Goal: Transaction & Acquisition: Purchase product/service

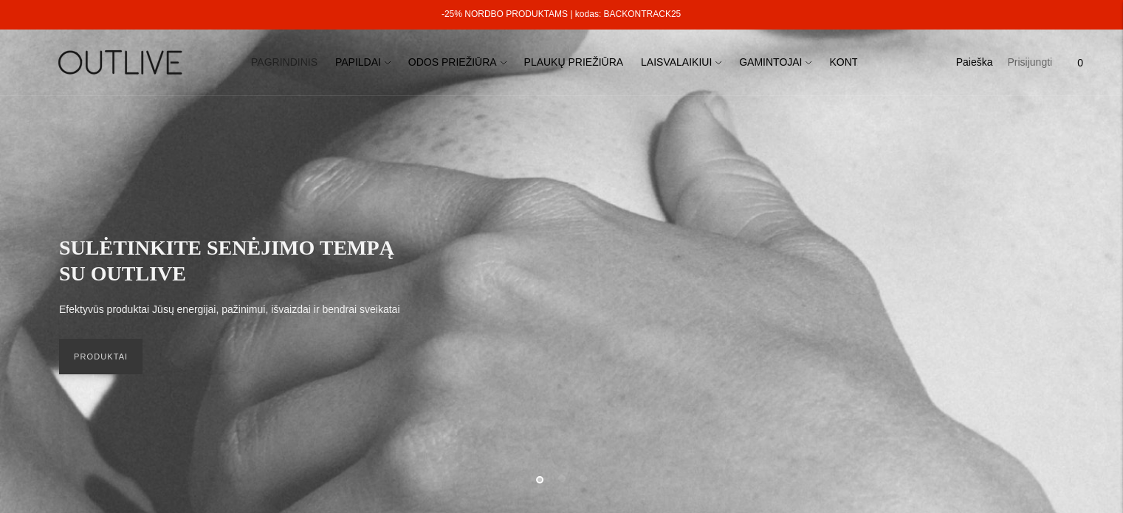
click at [1022, 64] on link "Prisijungti" at bounding box center [1030, 63] width 45 height 33
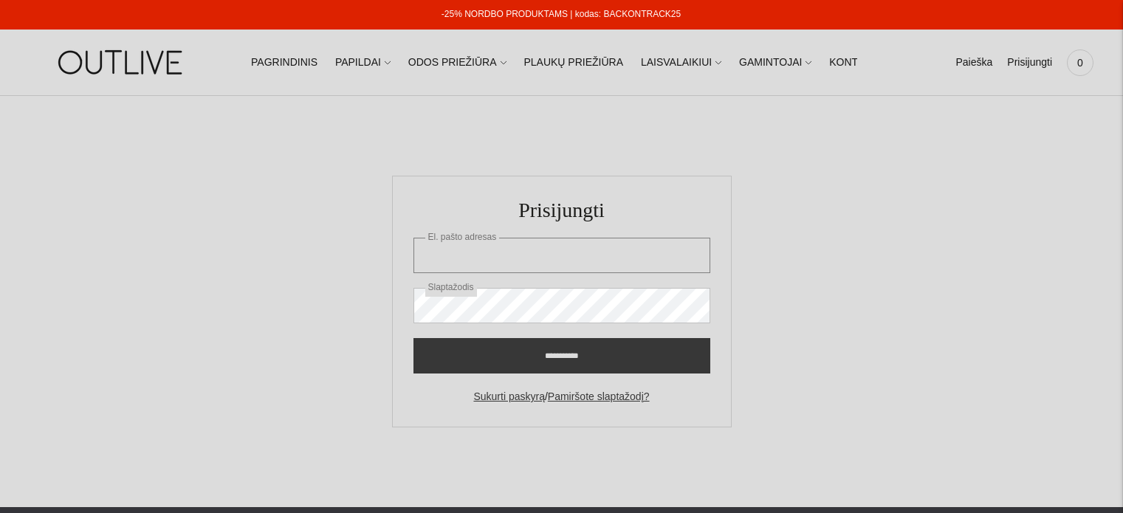
click at [589, 261] on input "El. pašto adresas" at bounding box center [562, 255] width 297 height 35
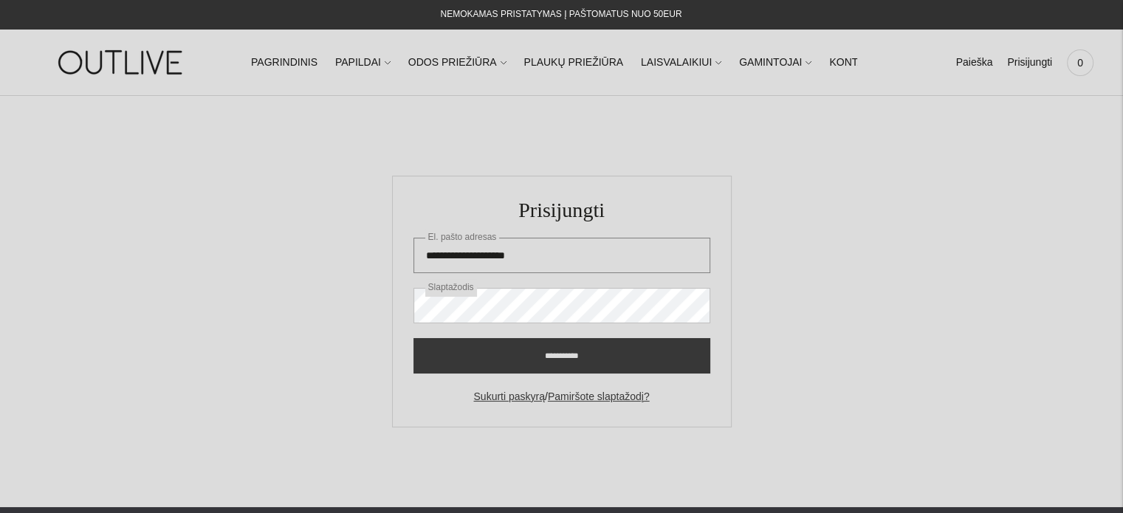
type input "**********"
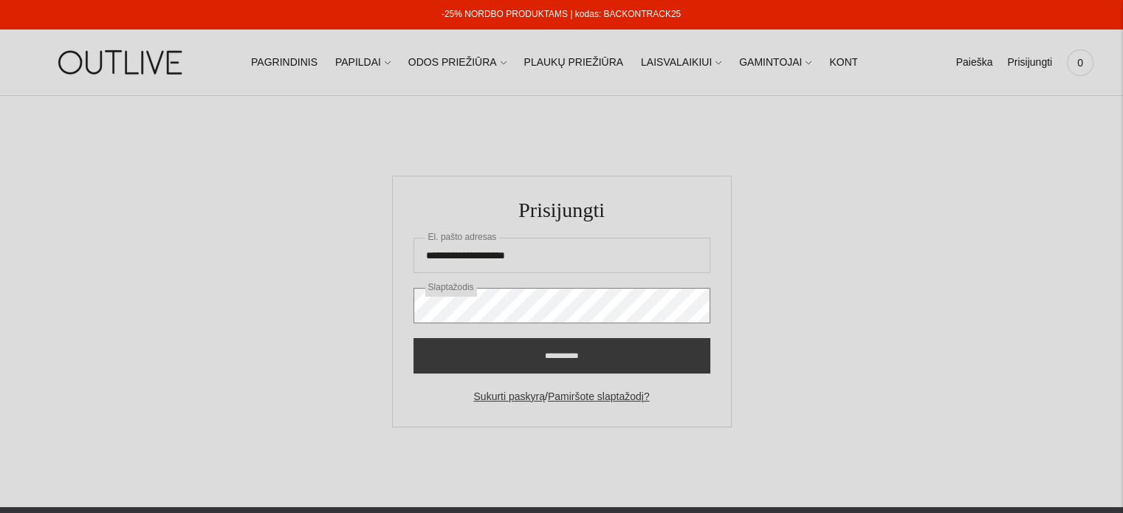
click at [414, 338] on input "**********" at bounding box center [562, 355] width 297 height 35
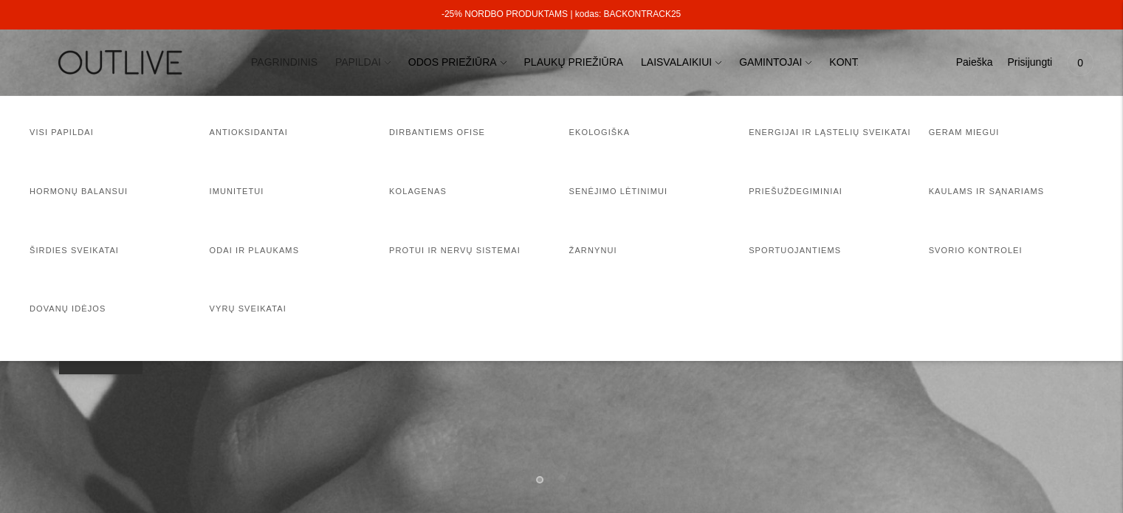
click at [377, 65] on link "PAPILDAI" at bounding box center [362, 63] width 55 height 33
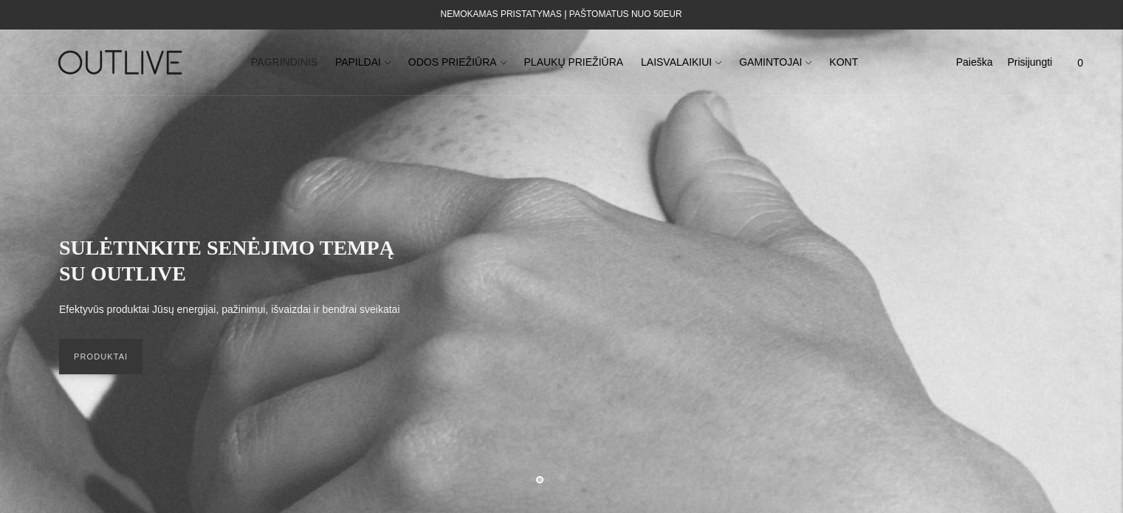
click at [121, 59] on img at bounding box center [122, 62] width 185 height 51
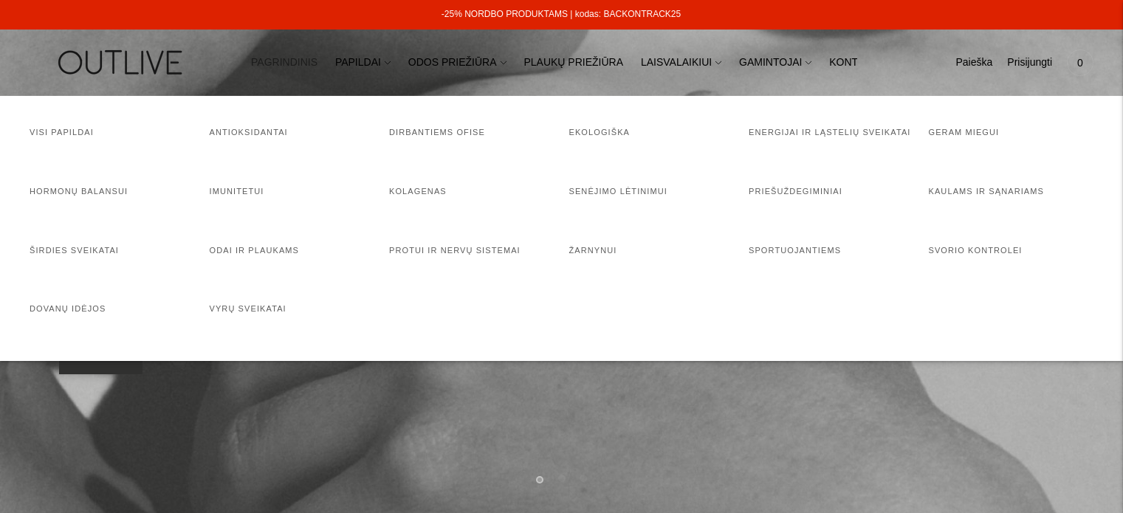
click at [312, 65] on link "PAGRINDINIS" at bounding box center [284, 63] width 66 height 33
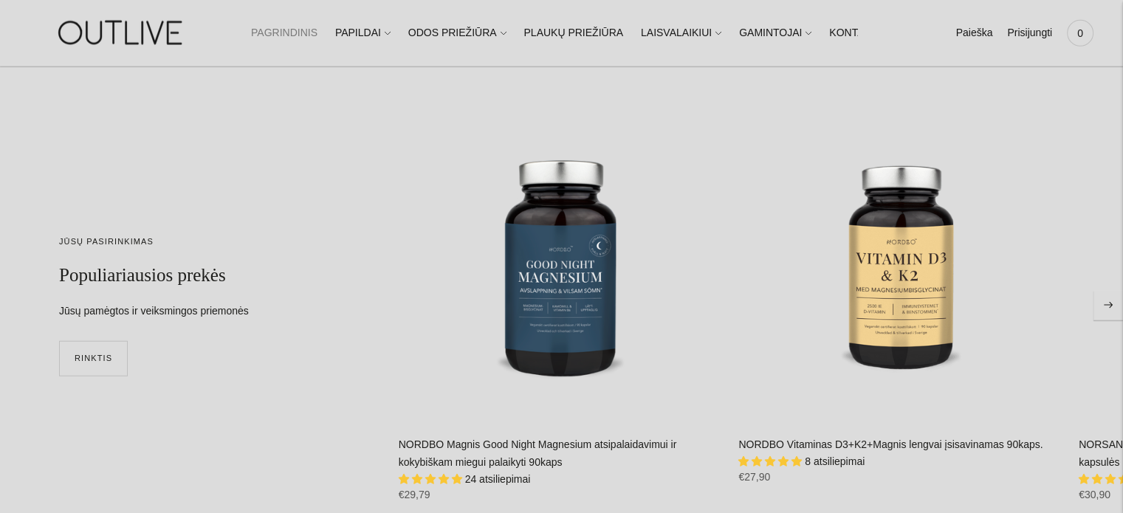
scroll to position [3693, 0]
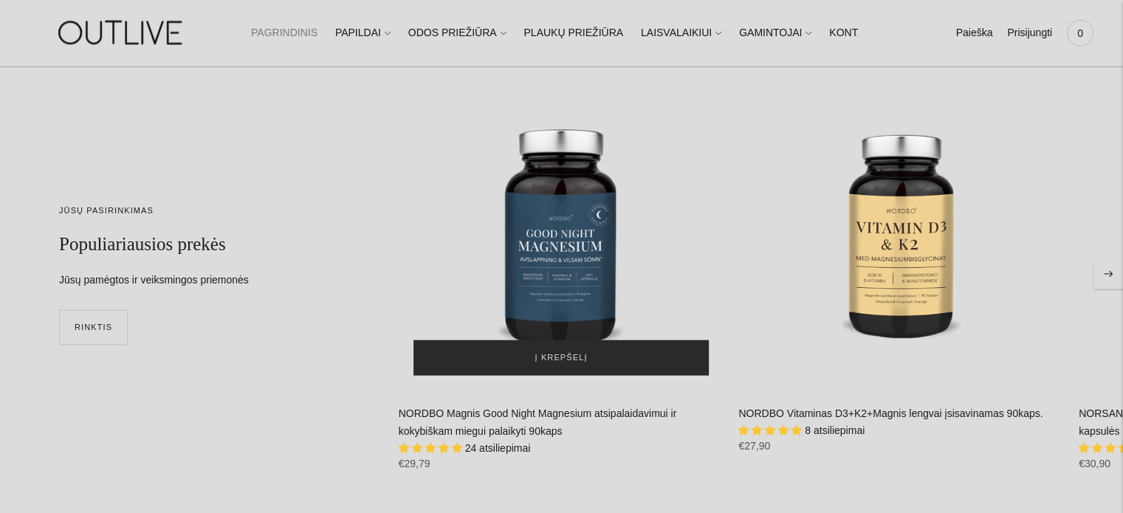
click at [564, 352] on span "Į krepšelį" at bounding box center [562, 358] width 52 height 15
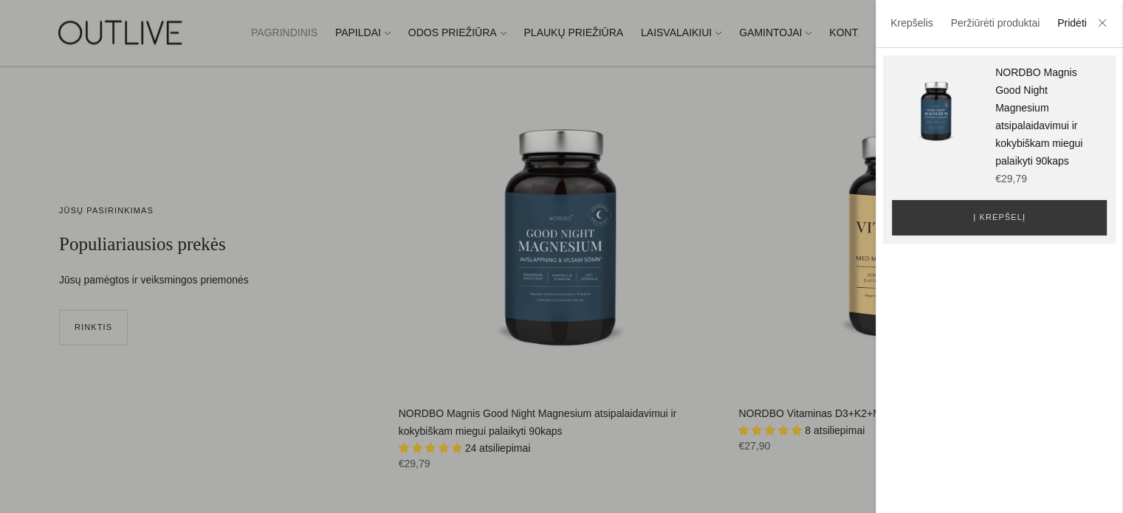
click at [1108, 26] on li at bounding box center [1103, 24] width 24 height 33
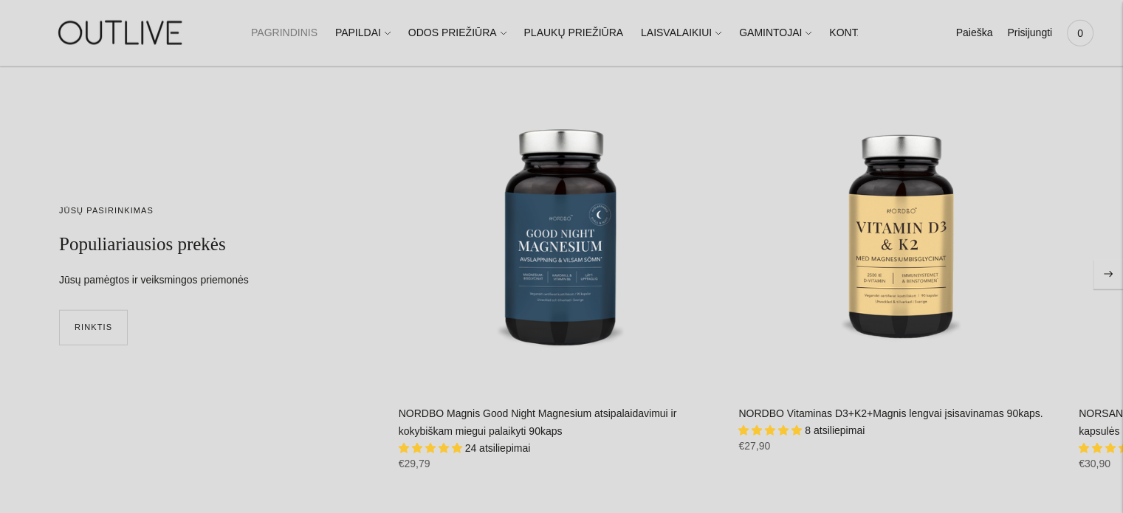
click at [1116, 276] on button "Move to next carousel slide" at bounding box center [1109, 275] width 30 height 30
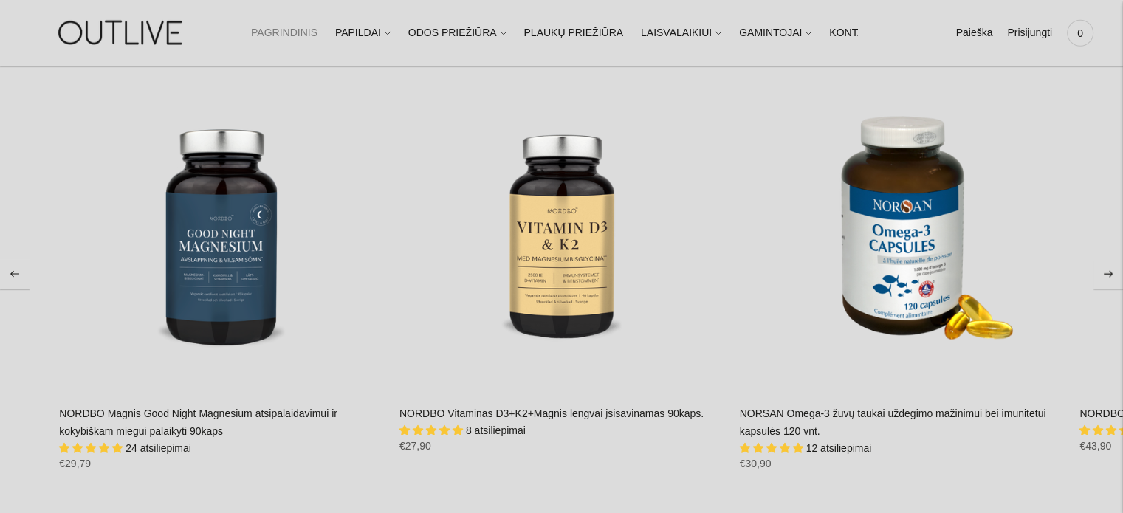
click at [1116, 276] on button "Move to next carousel slide" at bounding box center [1109, 275] width 30 height 30
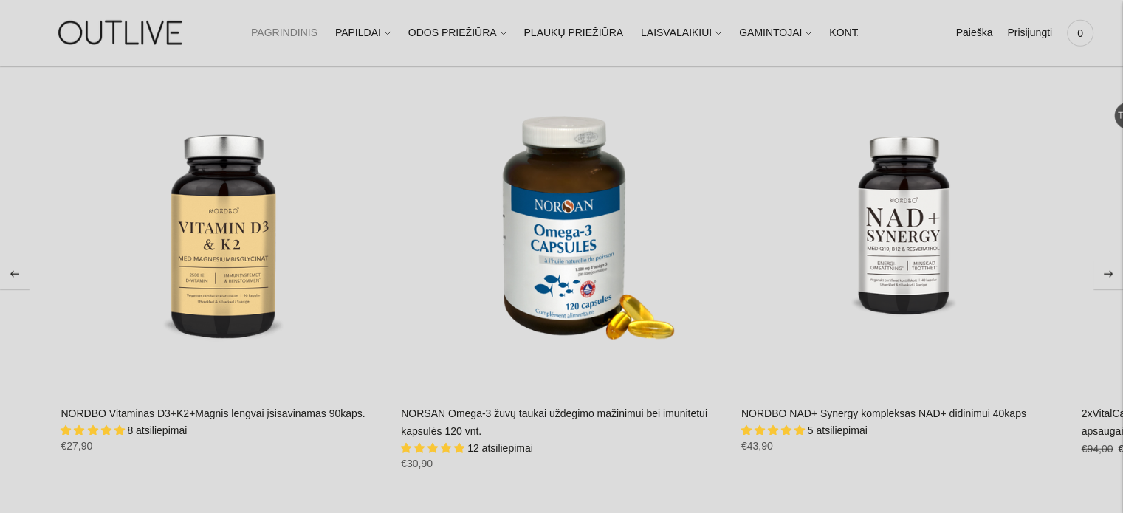
click at [1116, 276] on button "Move to next carousel slide" at bounding box center [1109, 275] width 30 height 30
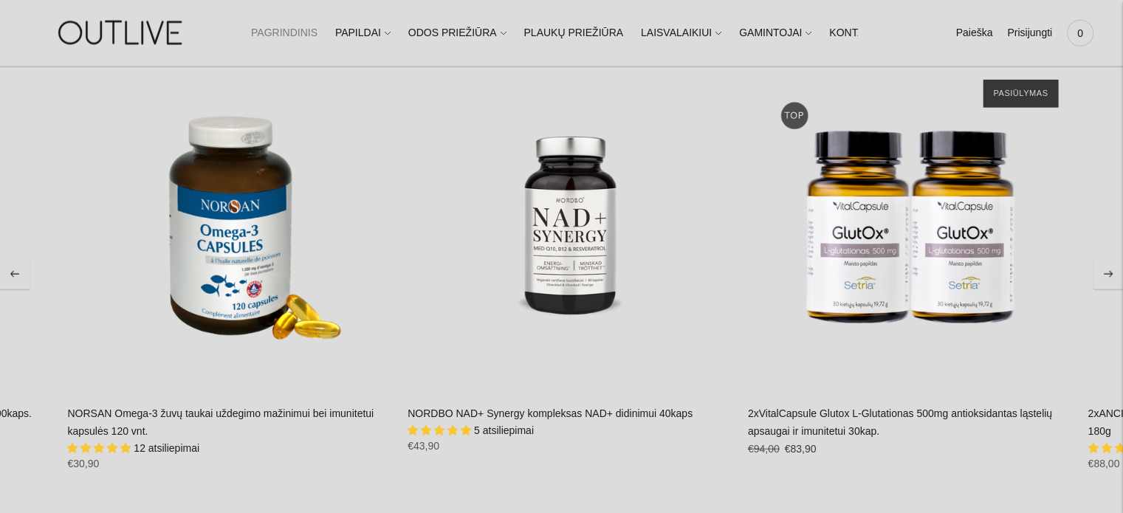
click at [1116, 276] on button "Move to next carousel slide" at bounding box center [1109, 275] width 30 height 30
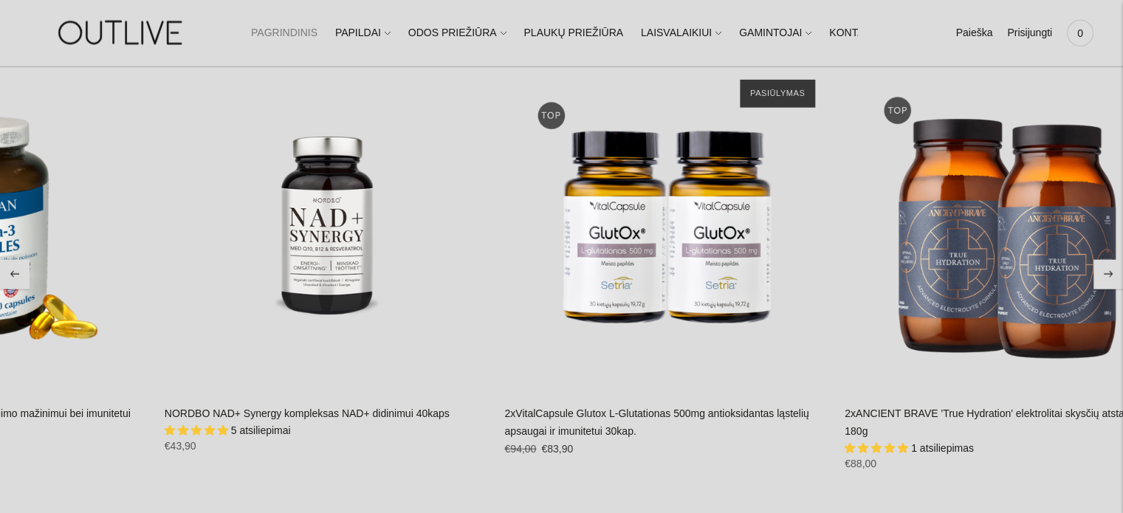
click at [1116, 276] on button "Move to next carousel slide" at bounding box center [1109, 275] width 30 height 30
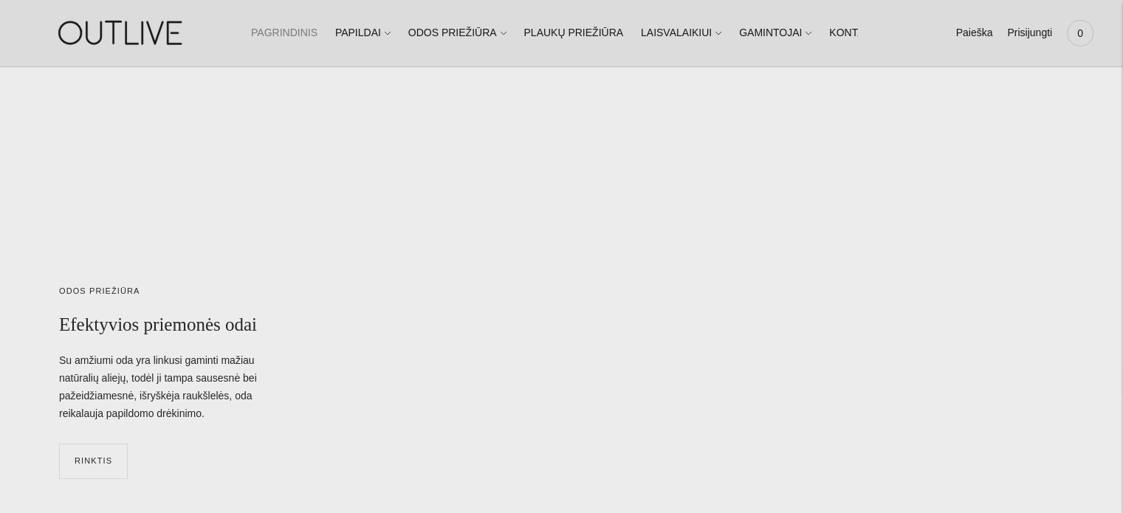
scroll to position [5097, 0]
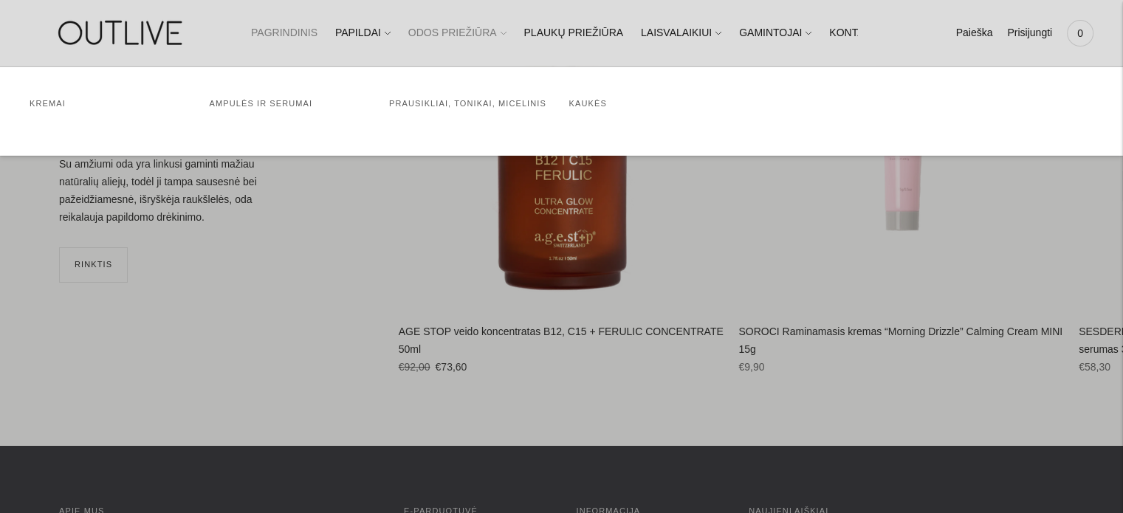
click at [434, 35] on link "ODOS PRIEŽIŪRA" at bounding box center [457, 33] width 98 height 33
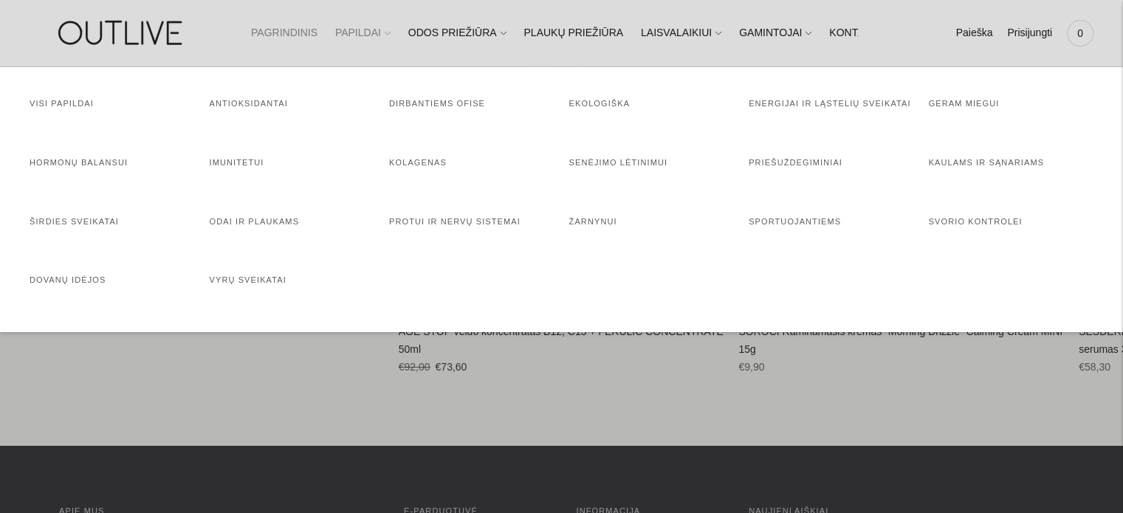
click at [363, 35] on link "PAPILDAI" at bounding box center [362, 33] width 55 height 33
click at [265, 227] on h4 "Odai ir plaukams" at bounding box center [292, 222] width 165 height 15
click at [270, 219] on link "Odai ir plaukams" at bounding box center [255, 221] width 90 height 9
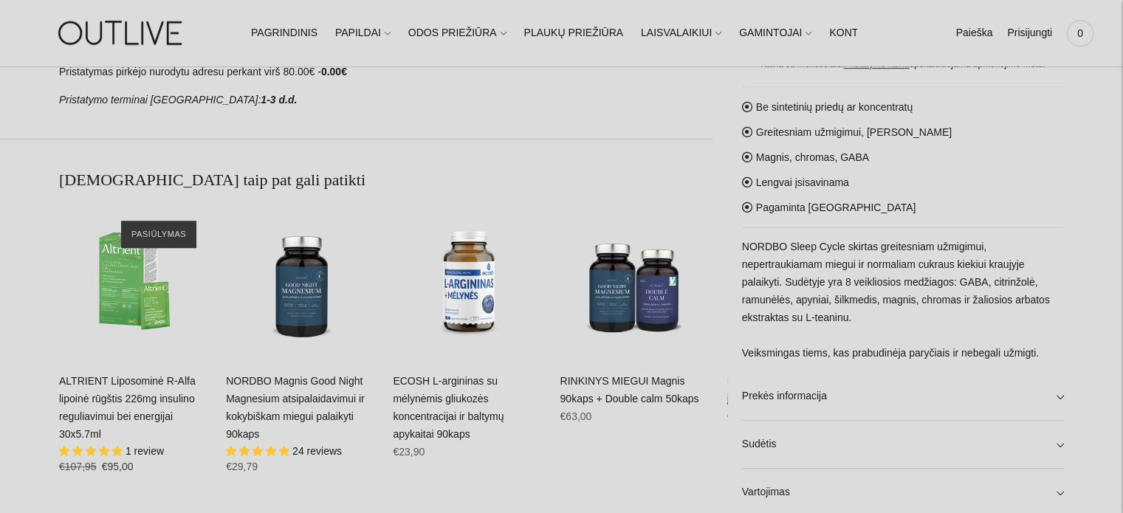
scroll to position [886, 0]
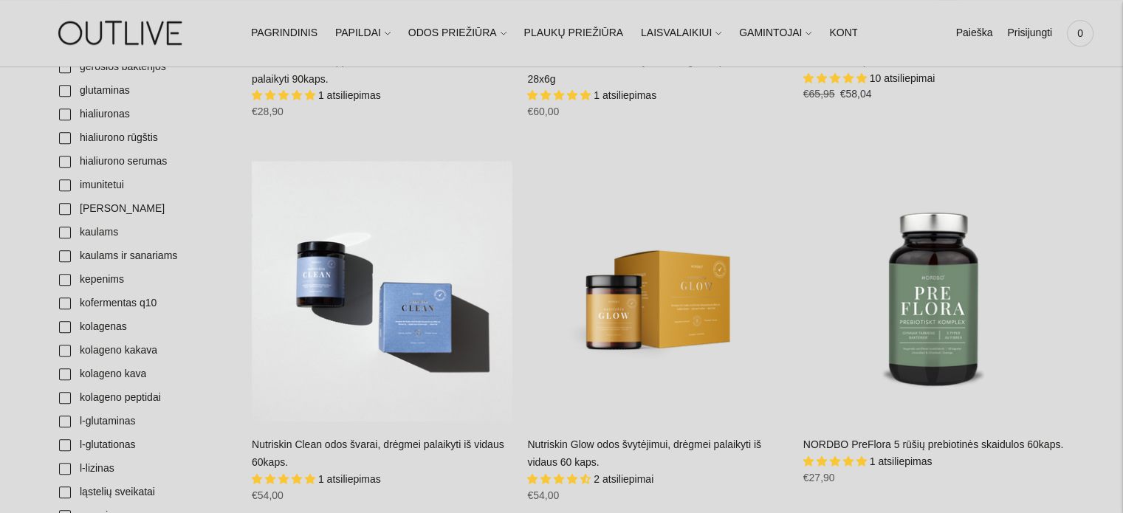
scroll to position [1182, 0]
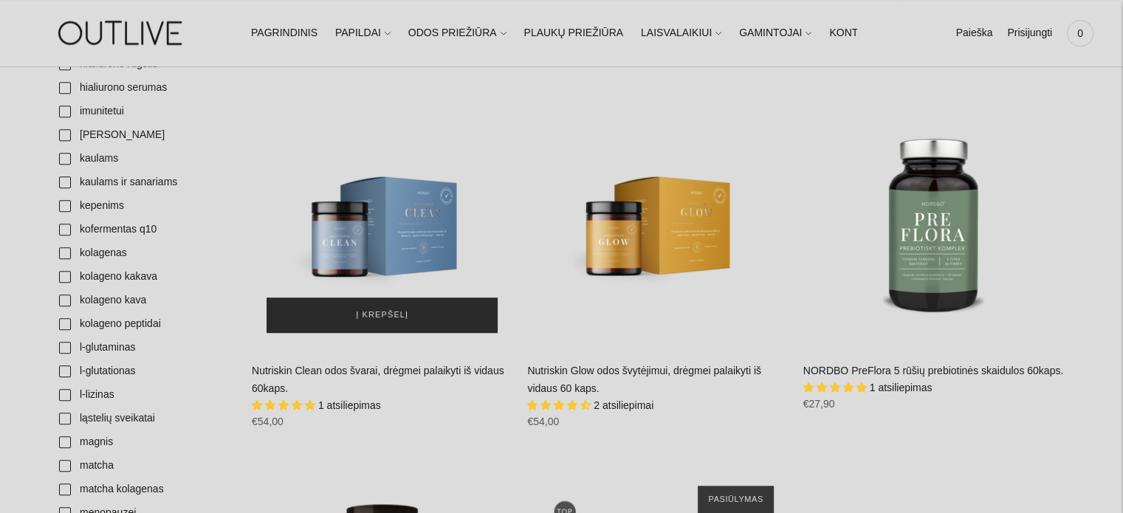
click at [436, 307] on button "Į krepšelį" at bounding box center [382, 315] width 231 height 35
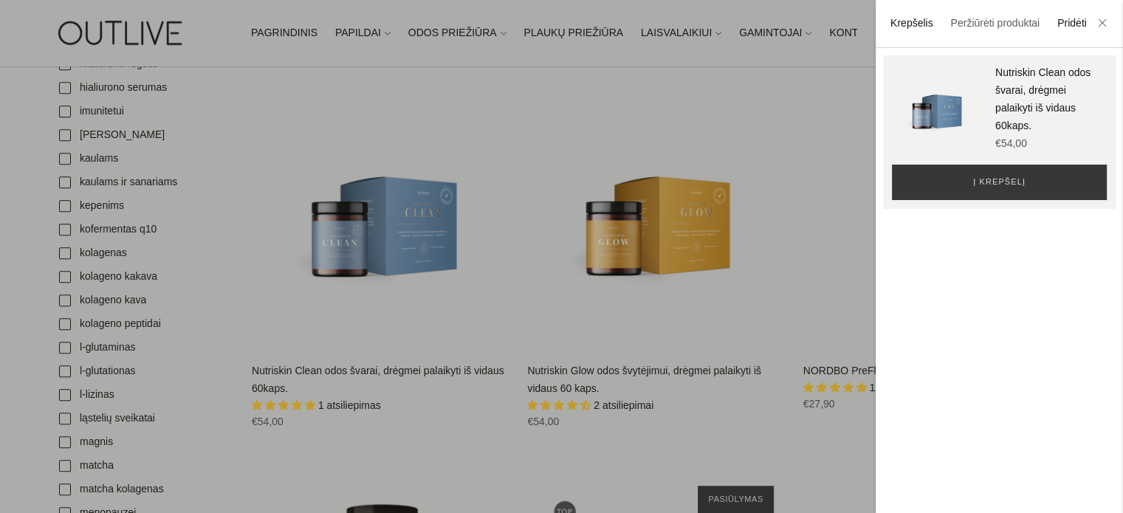
click at [922, 26] on link "Krepšelis" at bounding box center [912, 23] width 43 height 12
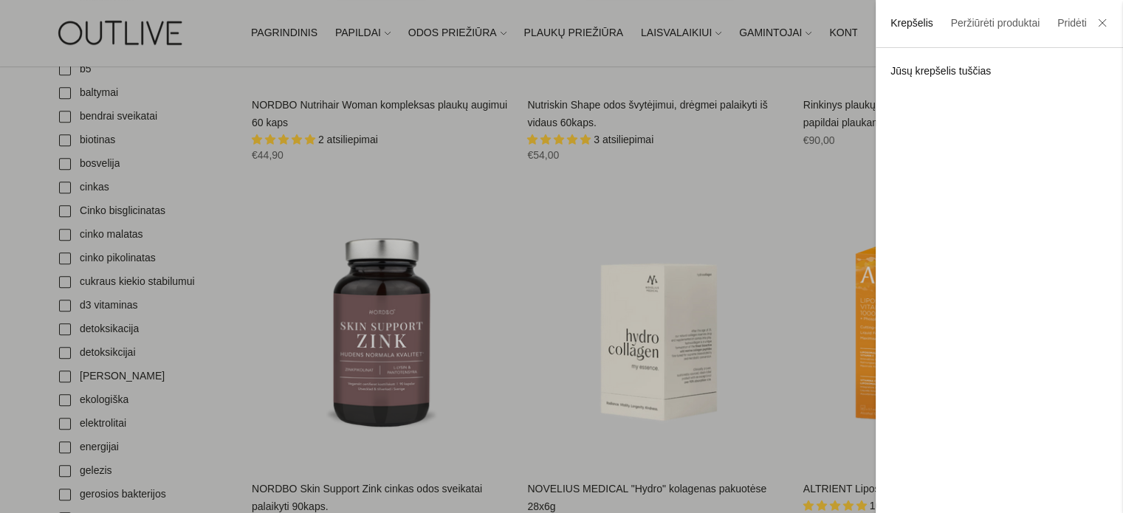
scroll to position [665, 0]
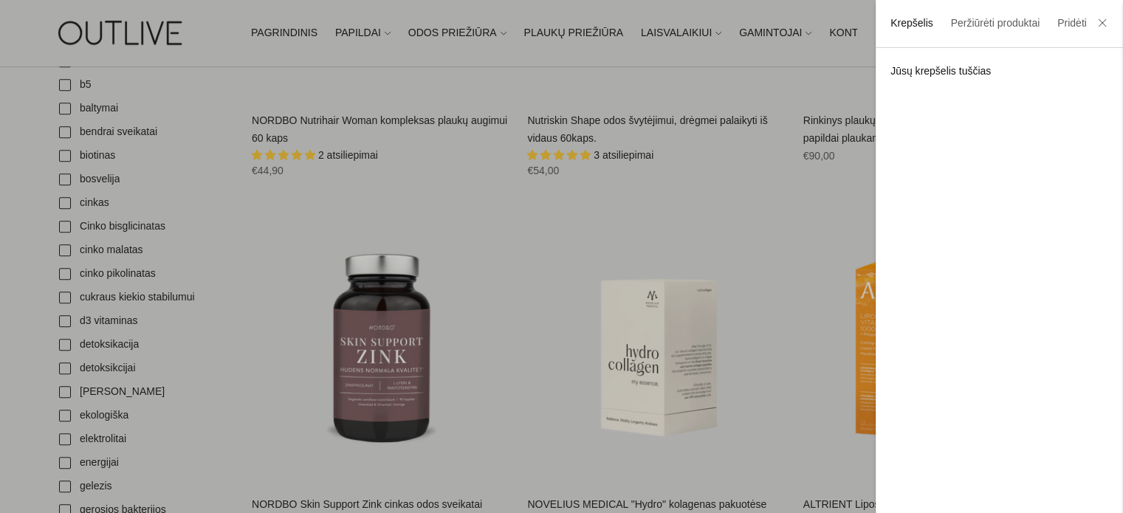
click at [1093, 24] on li at bounding box center [1103, 24] width 24 height 33
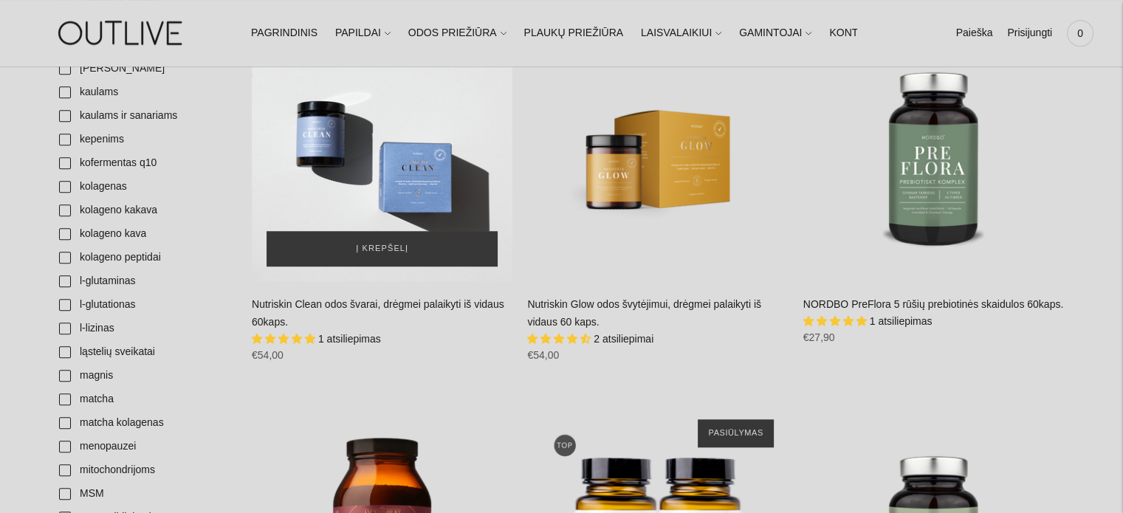
scroll to position [1240, 0]
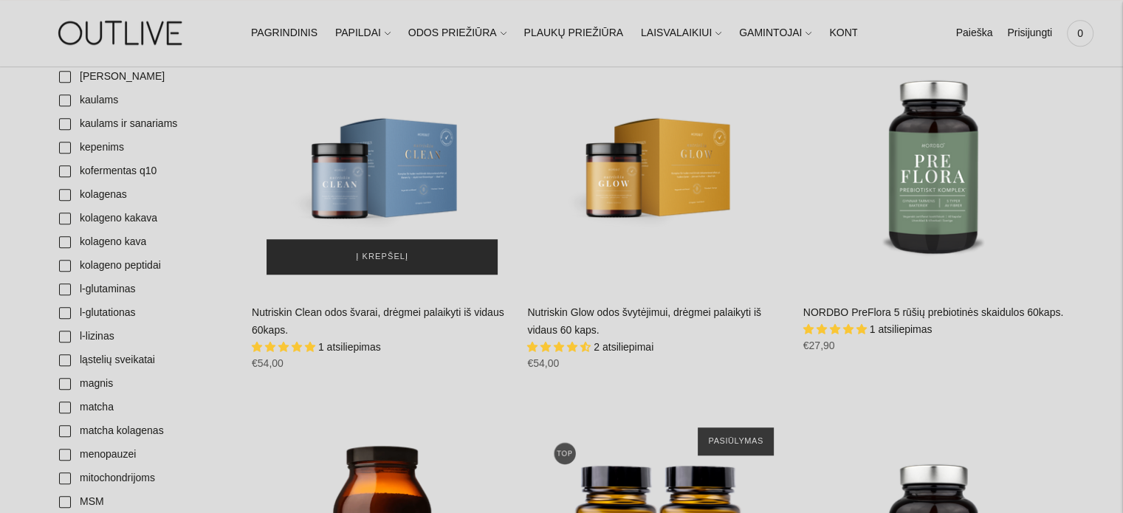
click at [384, 259] on span "Į krepšelį" at bounding box center [382, 257] width 52 height 15
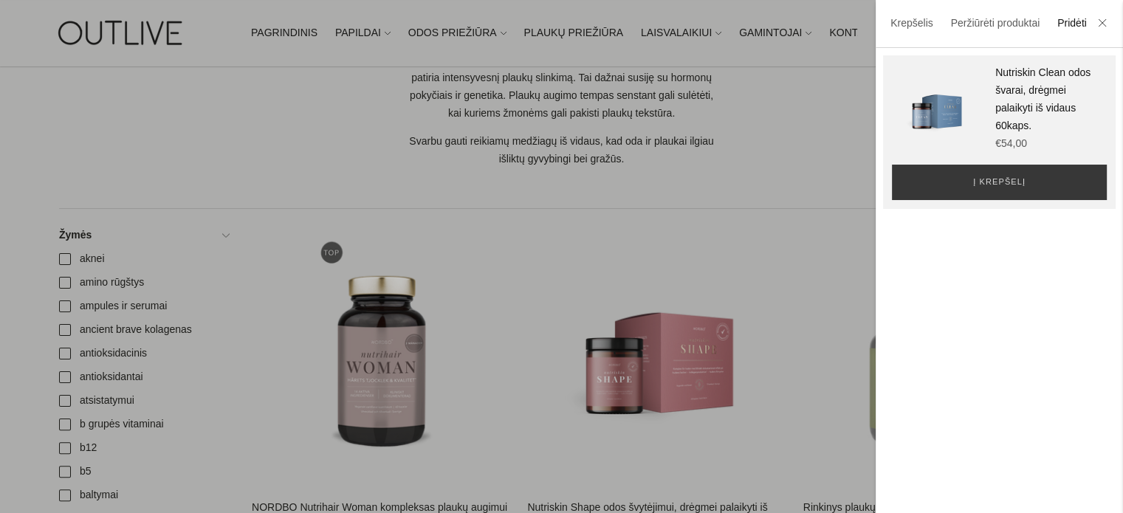
scroll to position [206, 0]
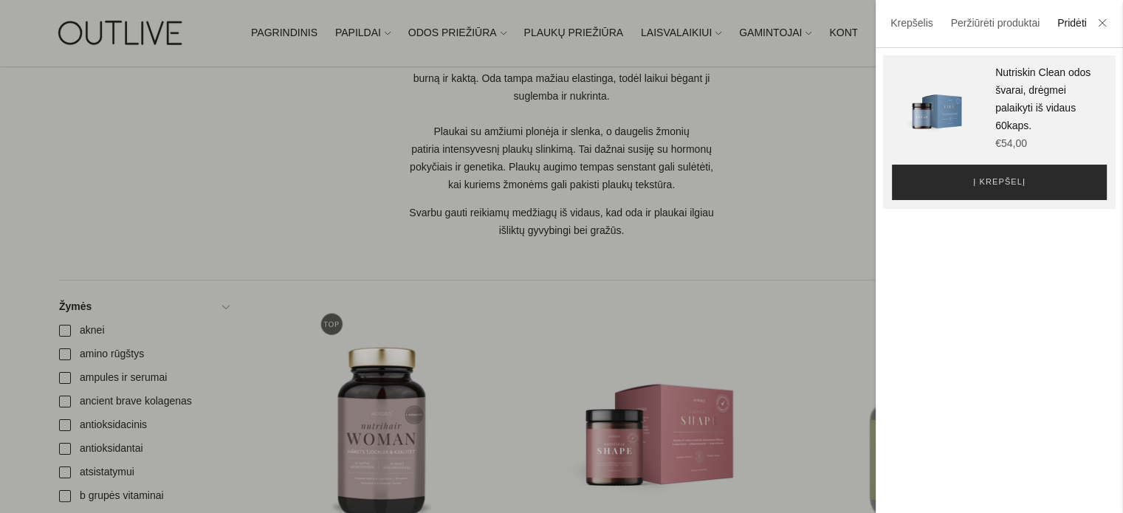
click at [988, 177] on span "Į krepšelį" at bounding box center [1000, 182] width 52 height 15
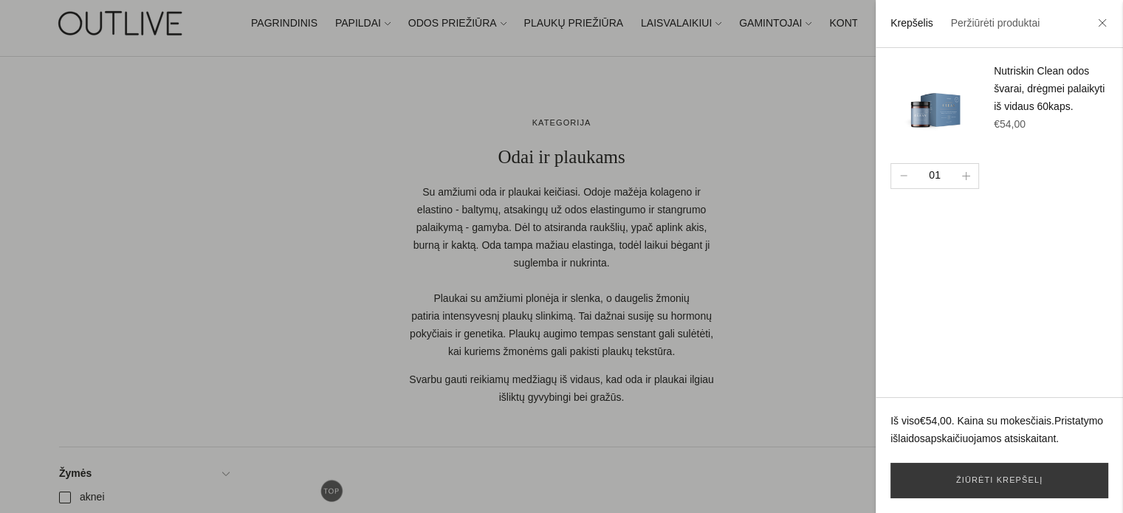
scroll to position [0, 0]
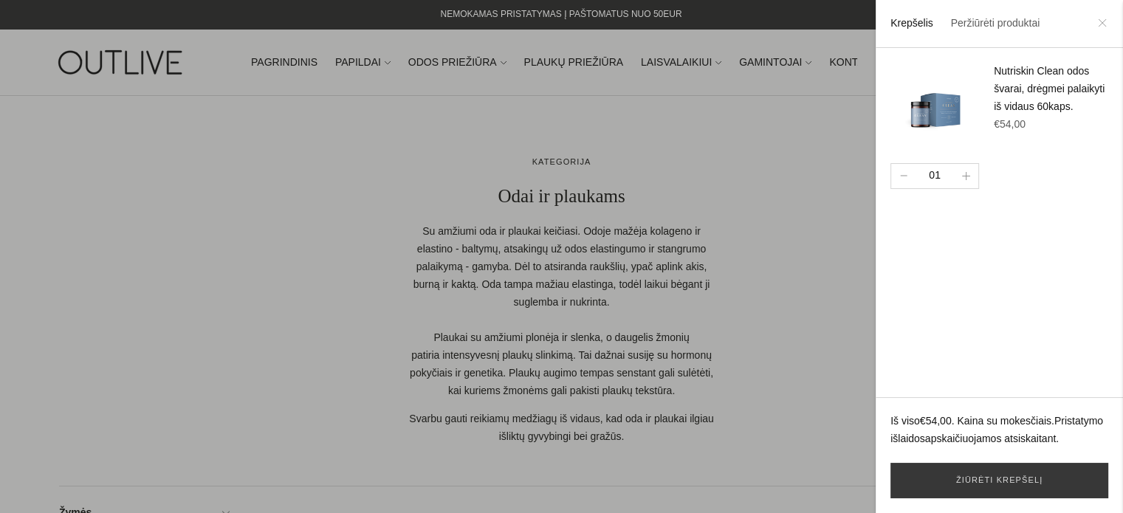
click at [1102, 25] on icon at bounding box center [1102, 22] width 9 height 9
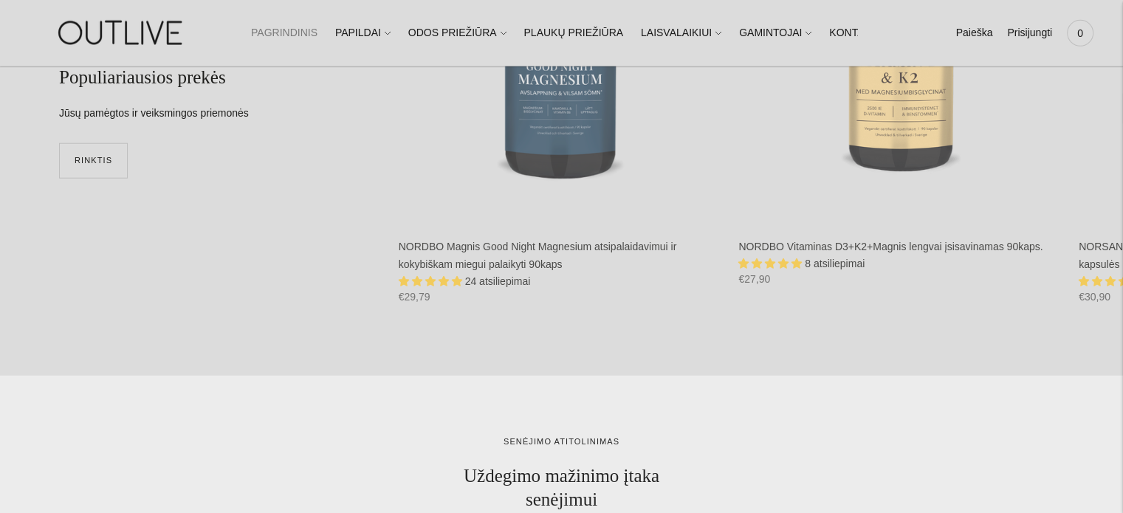
scroll to position [3639, 0]
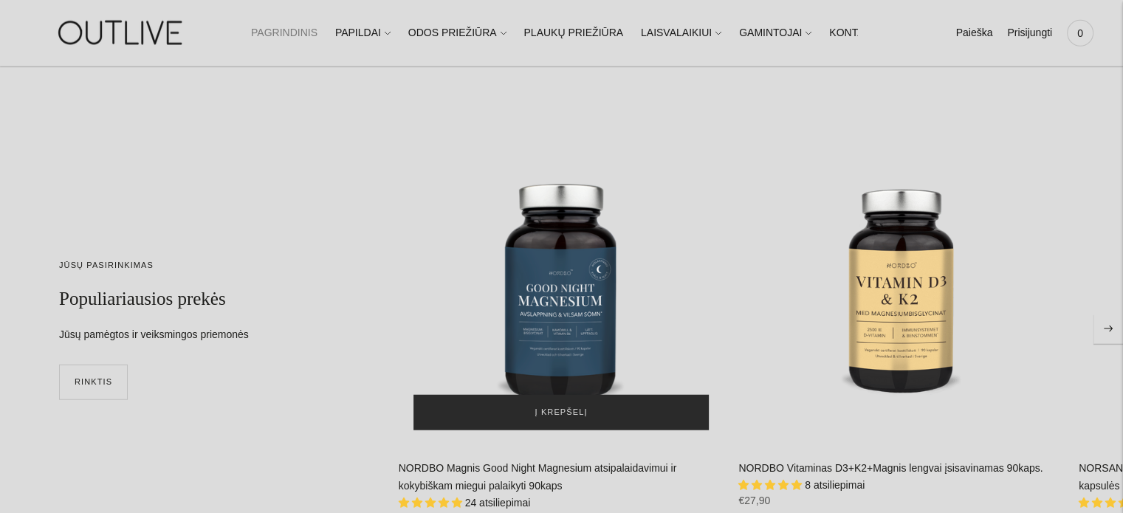
click at [523, 408] on button "Į krepšelį" at bounding box center [562, 412] width 296 height 35
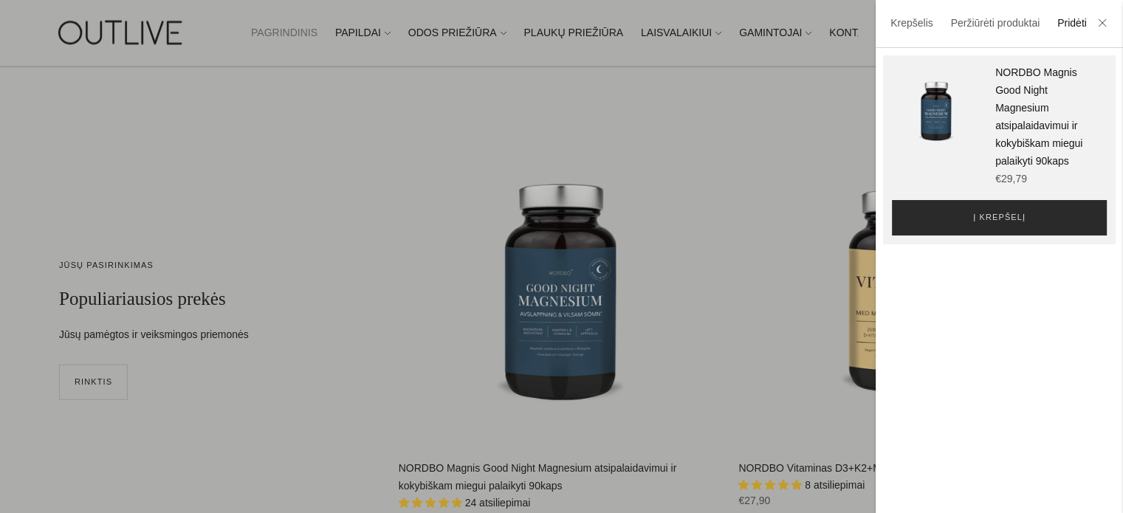
click at [1041, 236] on button "Į krepšelį" at bounding box center [999, 217] width 215 height 35
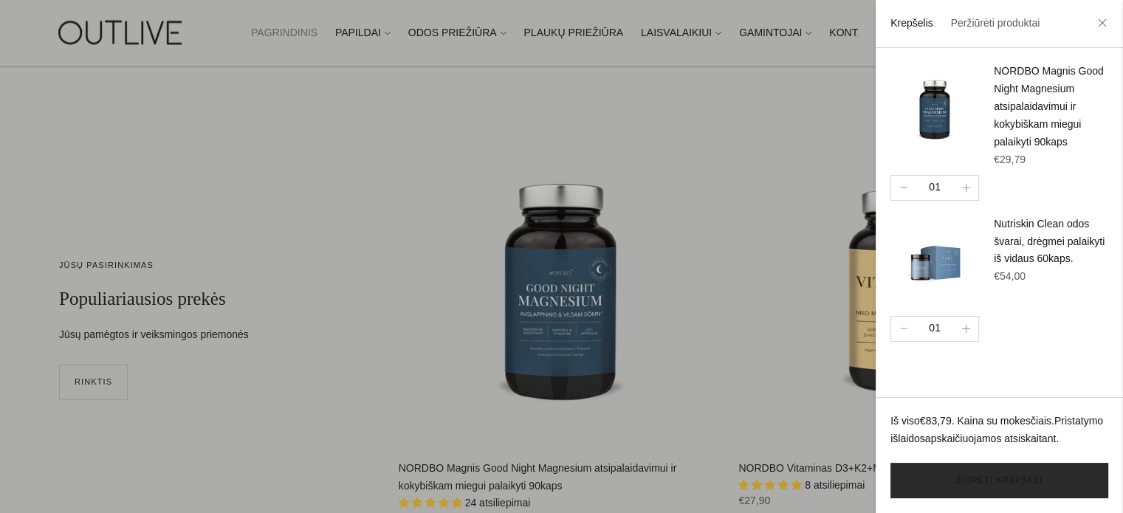
click at [1016, 478] on link "Žiūrėti krepšelį" at bounding box center [1000, 480] width 218 height 35
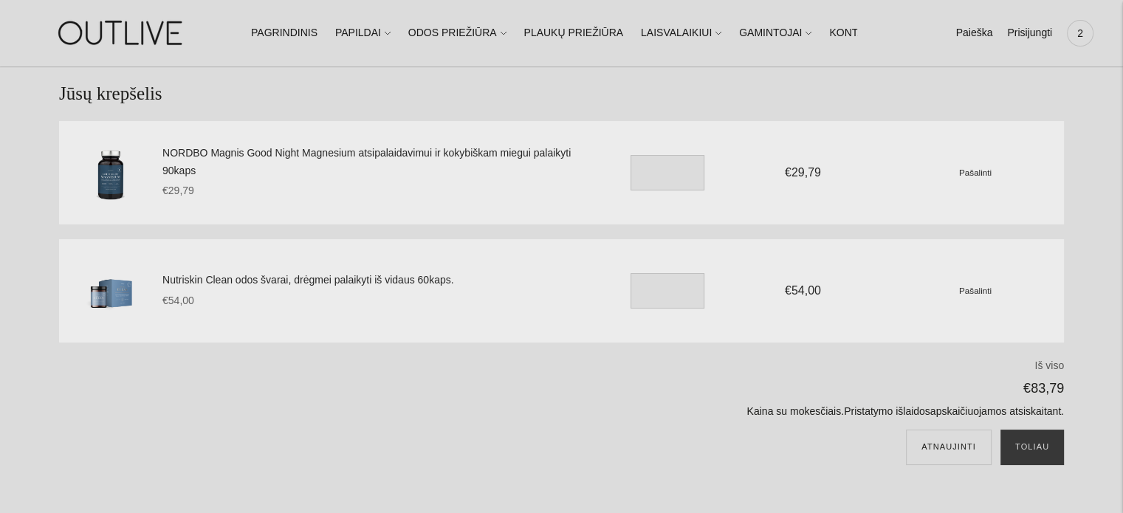
scroll to position [74, 0]
click at [1033, 454] on button "Toliau" at bounding box center [1033, 446] width 64 height 35
